Goal: Information Seeking & Learning: Learn about a topic

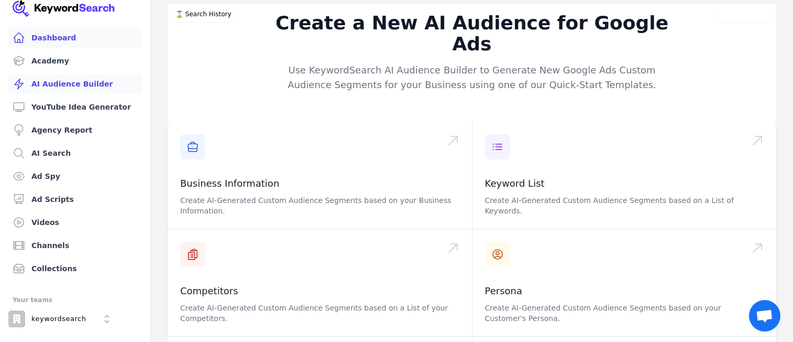
click at [51, 38] on link "Dashboard" at bounding box center [75, 37] width 134 height 21
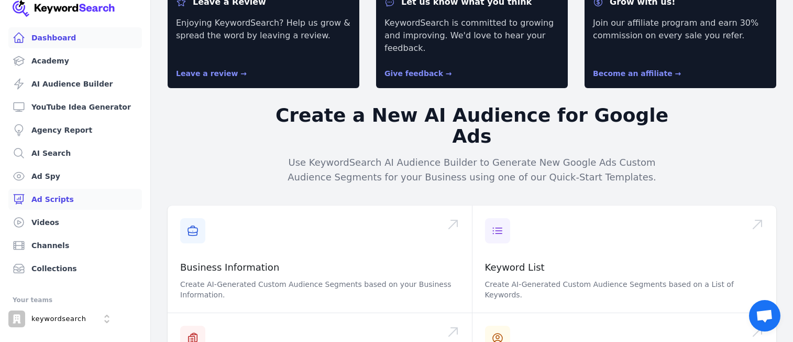
scroll to position [45, 0]
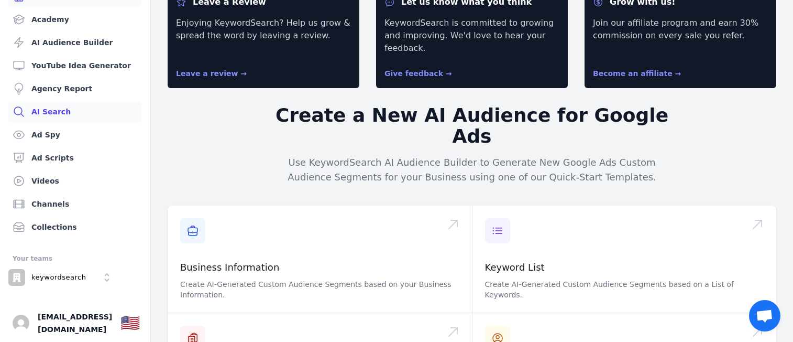
click at [58, 107] on link "AI Search" at bounding box center [75, 111] width 134 height 21
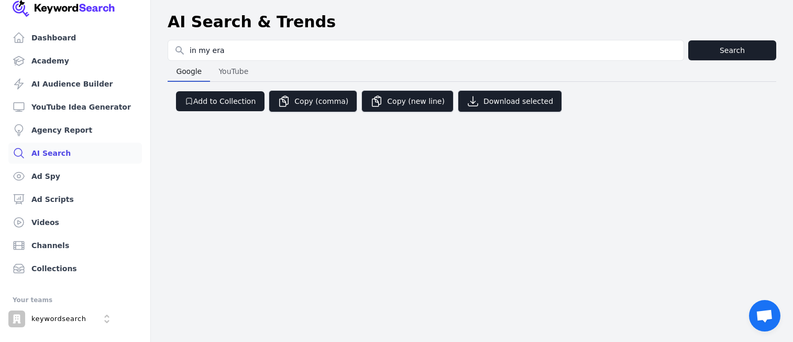
type input "in my era"
drag, startPoint x: 727, startPoint y: 51, endPoint x: 314, endPoint y: 60, distance: 413.1
click at [326, 64] on div "Search for YouTube Keywords in my era Search Google Google YouTube YouTube Add …" at bounding box center [472, 81] width 609 height 83
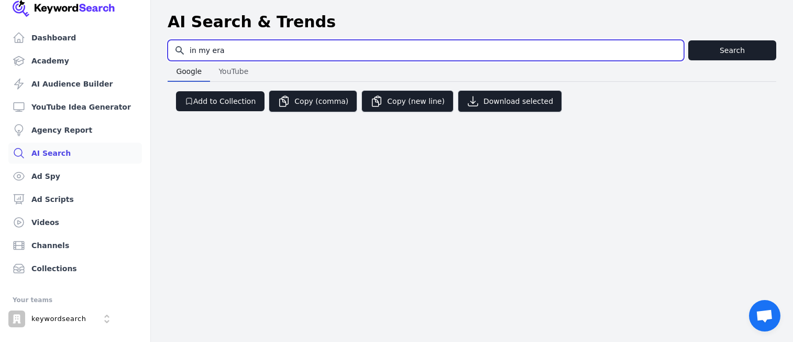
click at [293, 51] on input "in my era" at bounding box center [426, 50] width 516 height 20
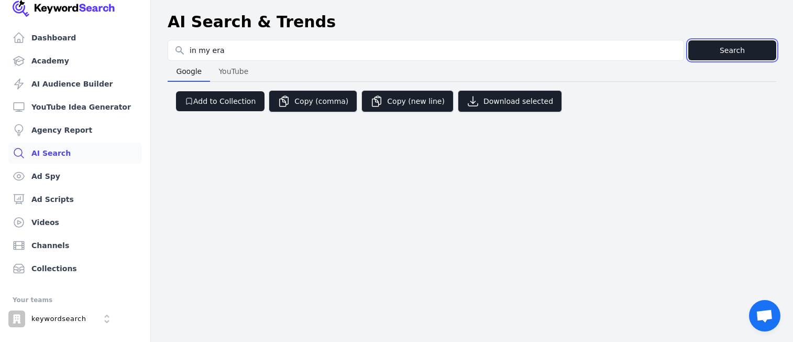
click at [725, 51] on button "Search" at bounding box center [733, 50] width 88 height 20
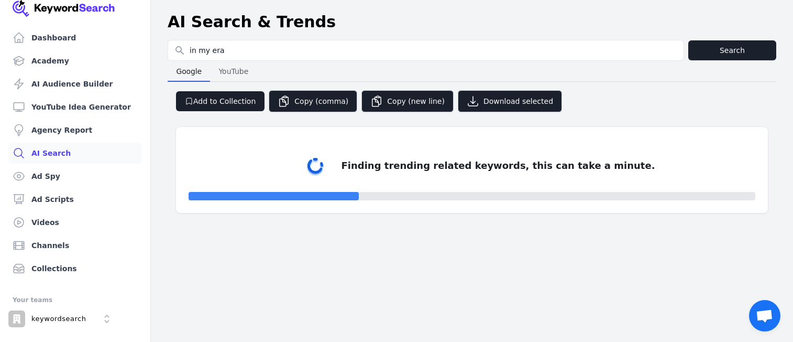
select select "50"
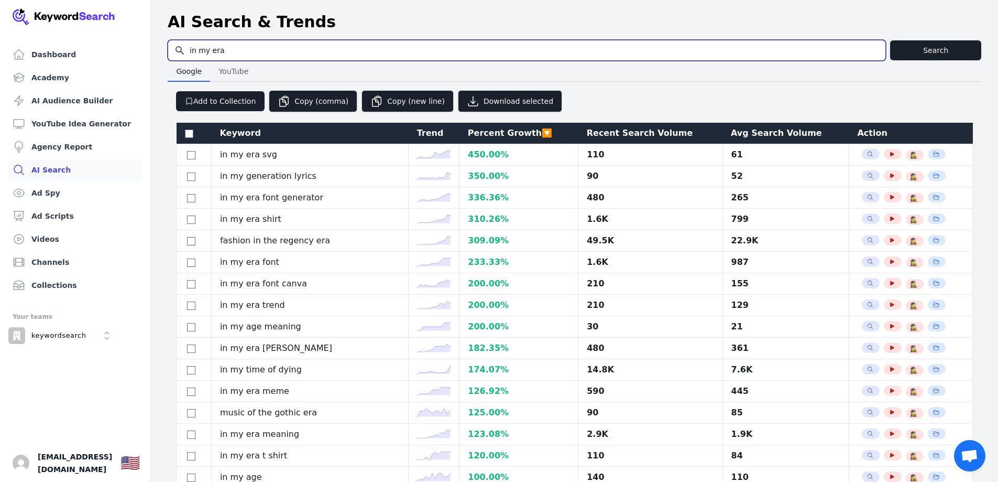
click at [218, 43] on input "in my era" at bounding box center [526, 50] width 717 height 20
click at [242, 56] on input "in my era" at bounding box center [526, 50] width 717 height 20
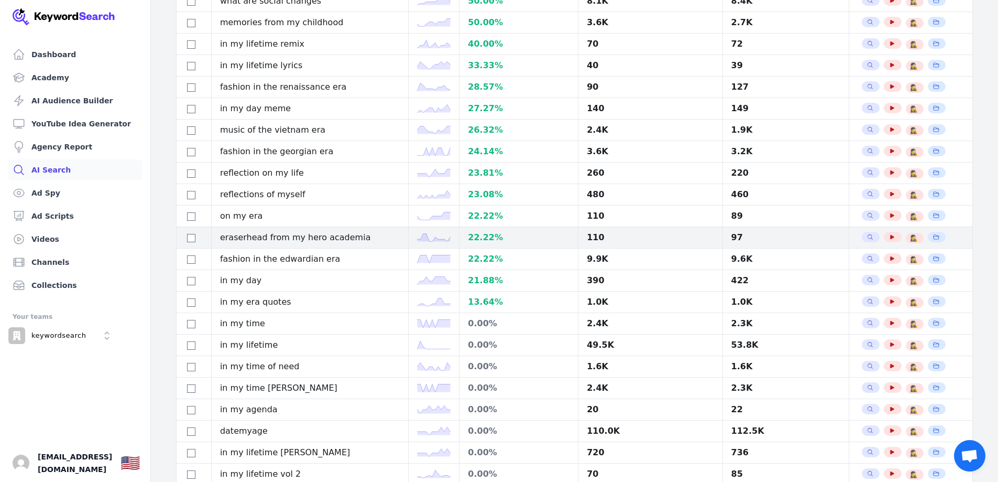
scroll to position [780, 0]
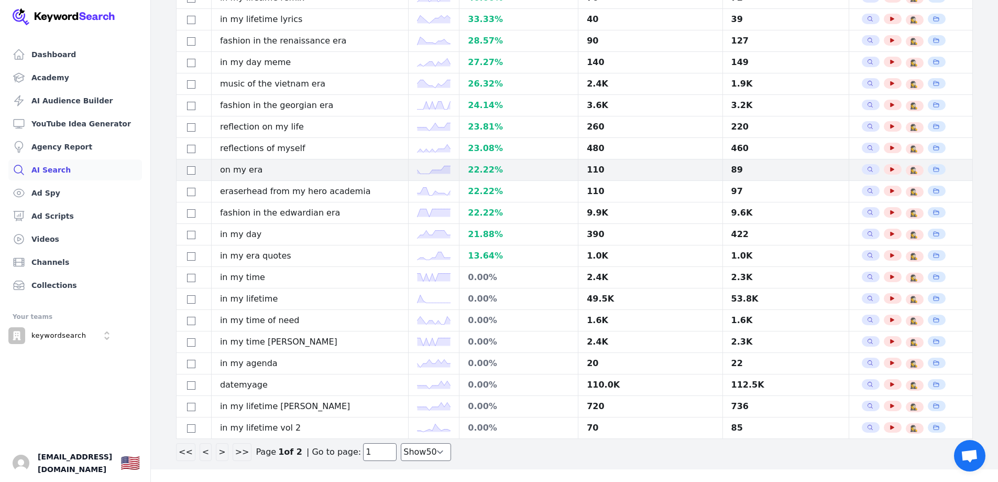
type input "Dog hat"
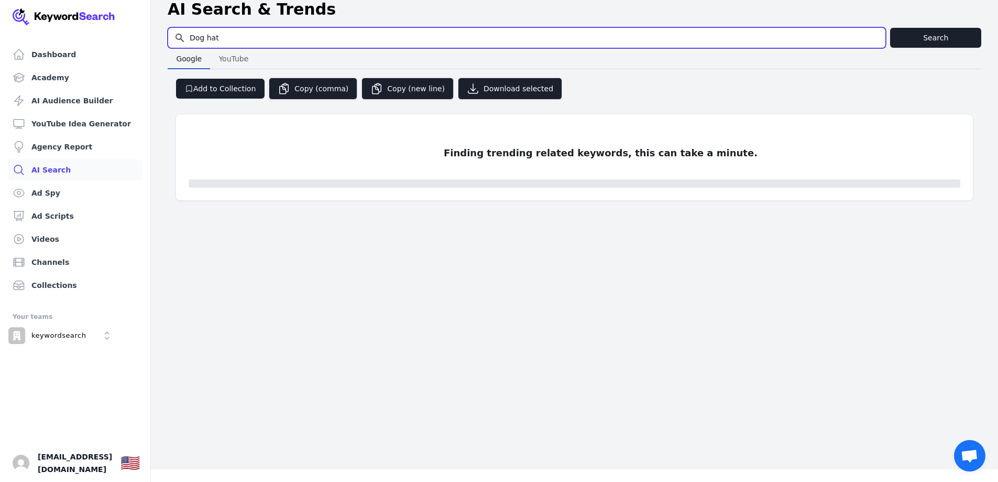
scroll to position [0, 0]
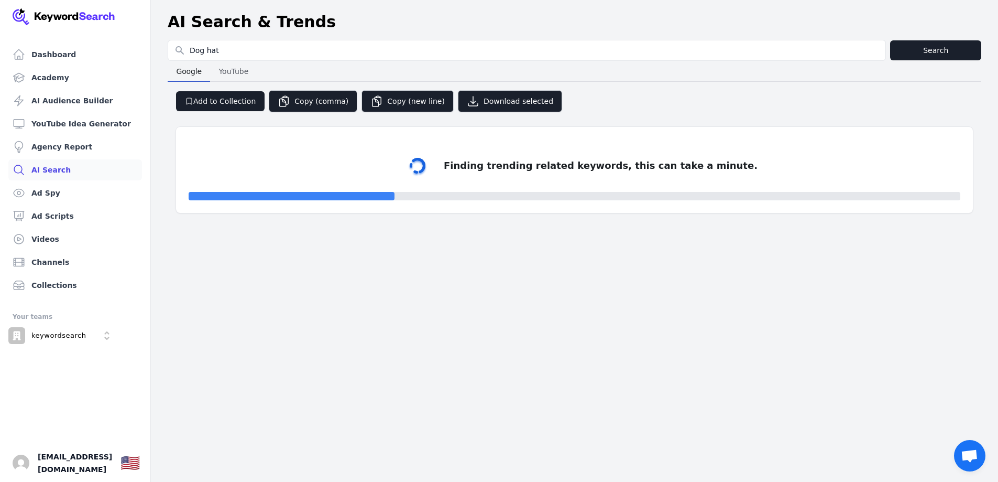
select select "50"
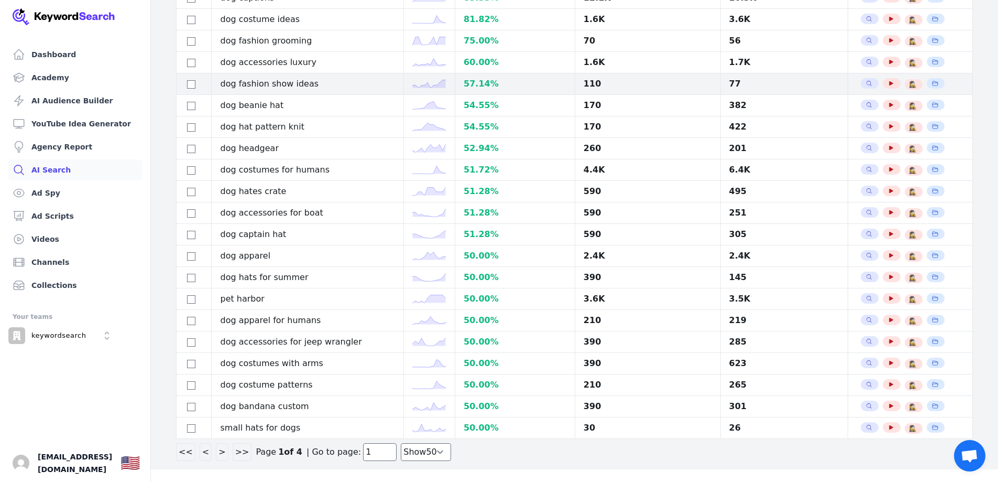
scroll to position [727, 0]
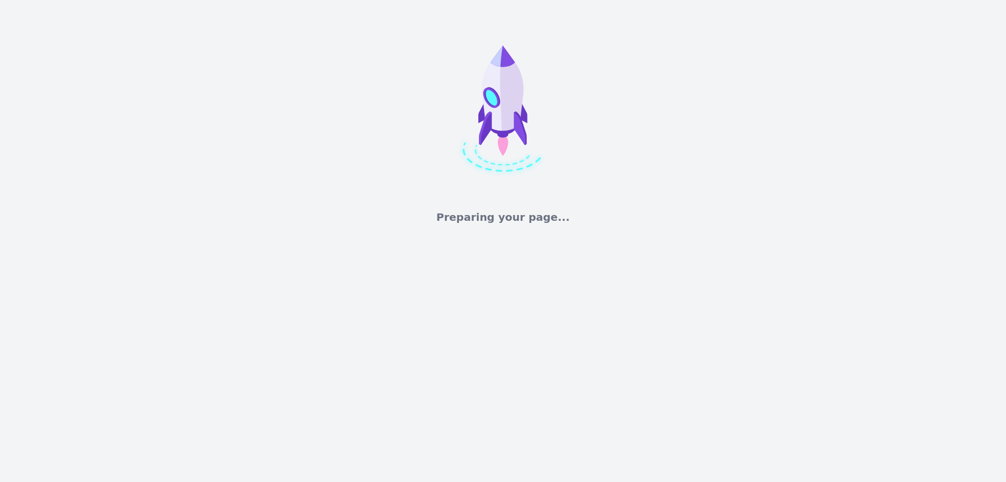
select select "50"
